Goal: Navigation & Orientation: Find specific page/section

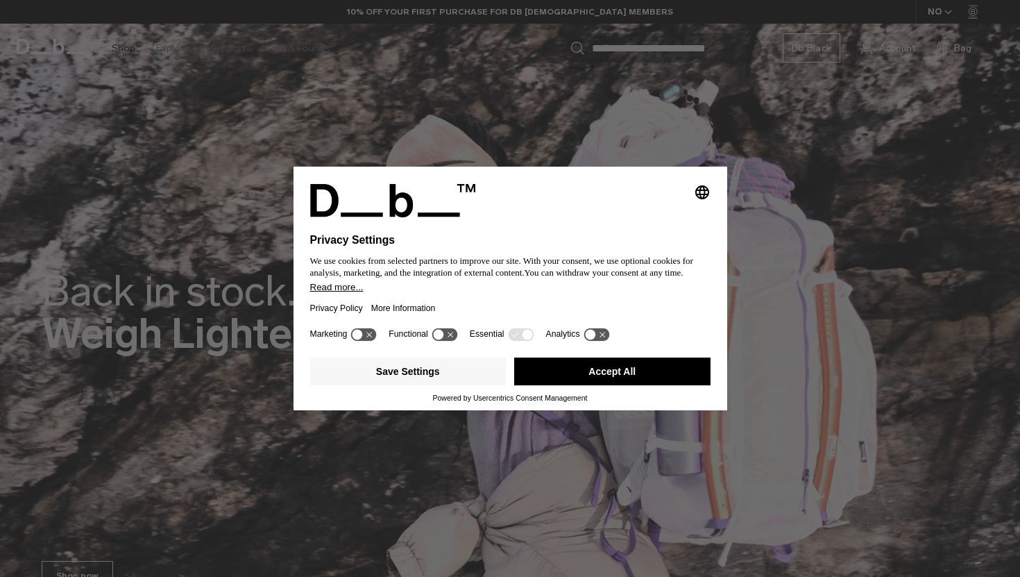
click at [121, 52] on div "Selecting an option will immediately change the language Privacy Settings We us…" at bounding box center [510, 288] width 1020 height 577
click at [650, 373] on button "Accept All" at bounding box center [612, 371] width 196 height 28
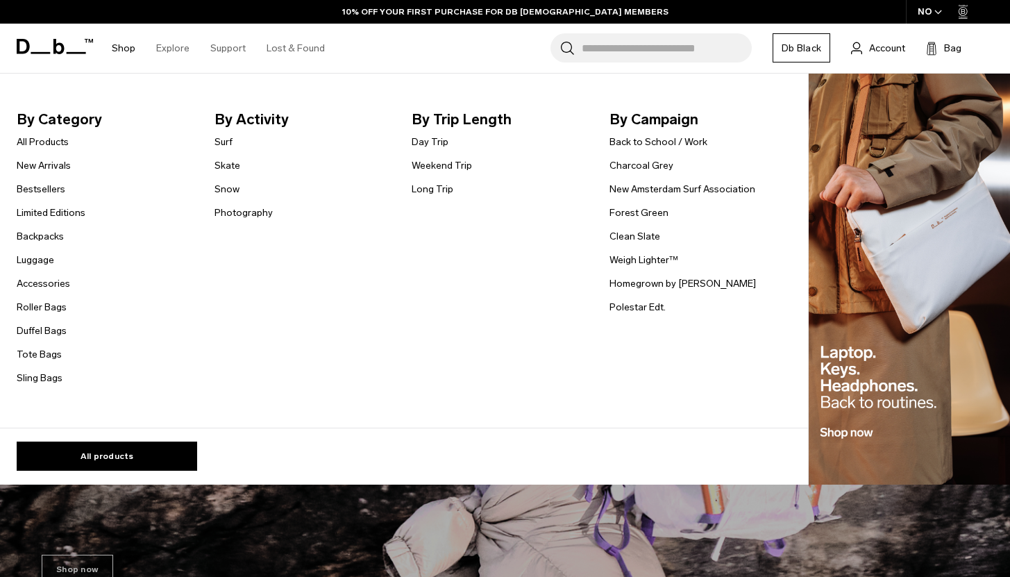
click at [126, 49] on link "Shop" at bounding box center [124, 48] width 24 height 49
click at [56, 167] on link "New Arrivals" at bounding box center [44, 165] width 54 height 15
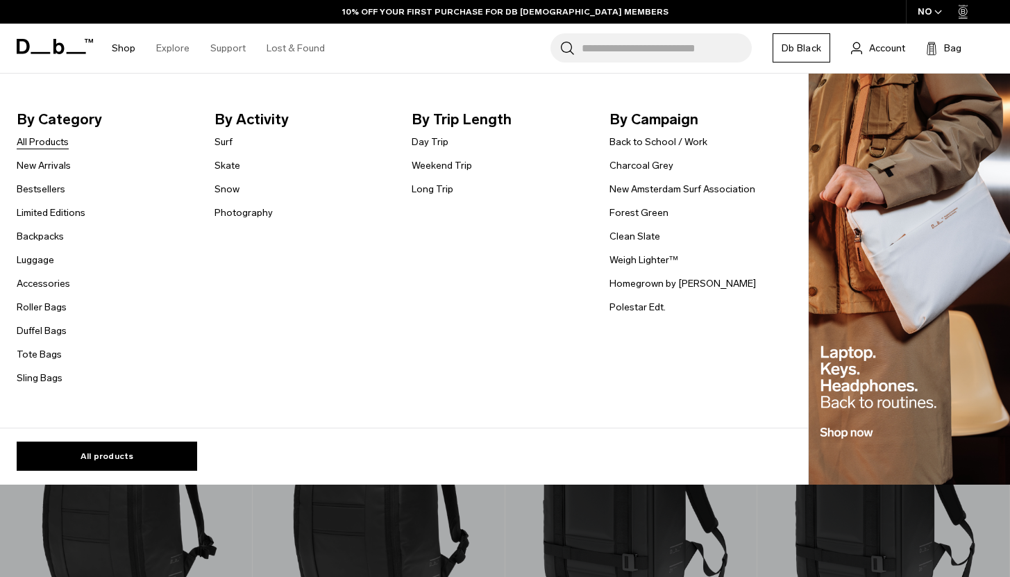
click at [40, 142] on link "All Products" at bounding box center [43, 142] width 52 height 15
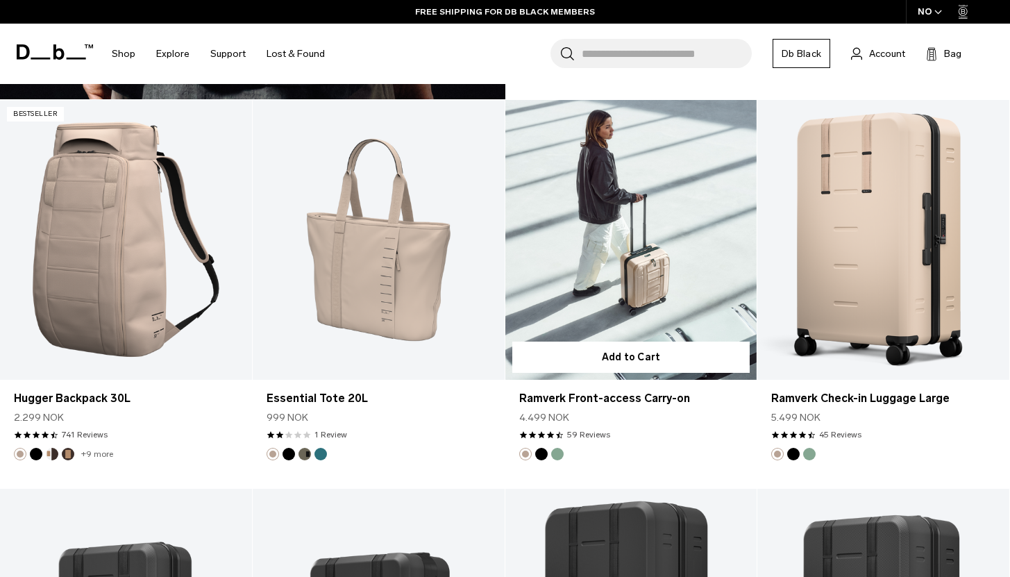
scroll to position [3175, 0]
